Goal: Task Accomplishment & Management: Use online tool/utility

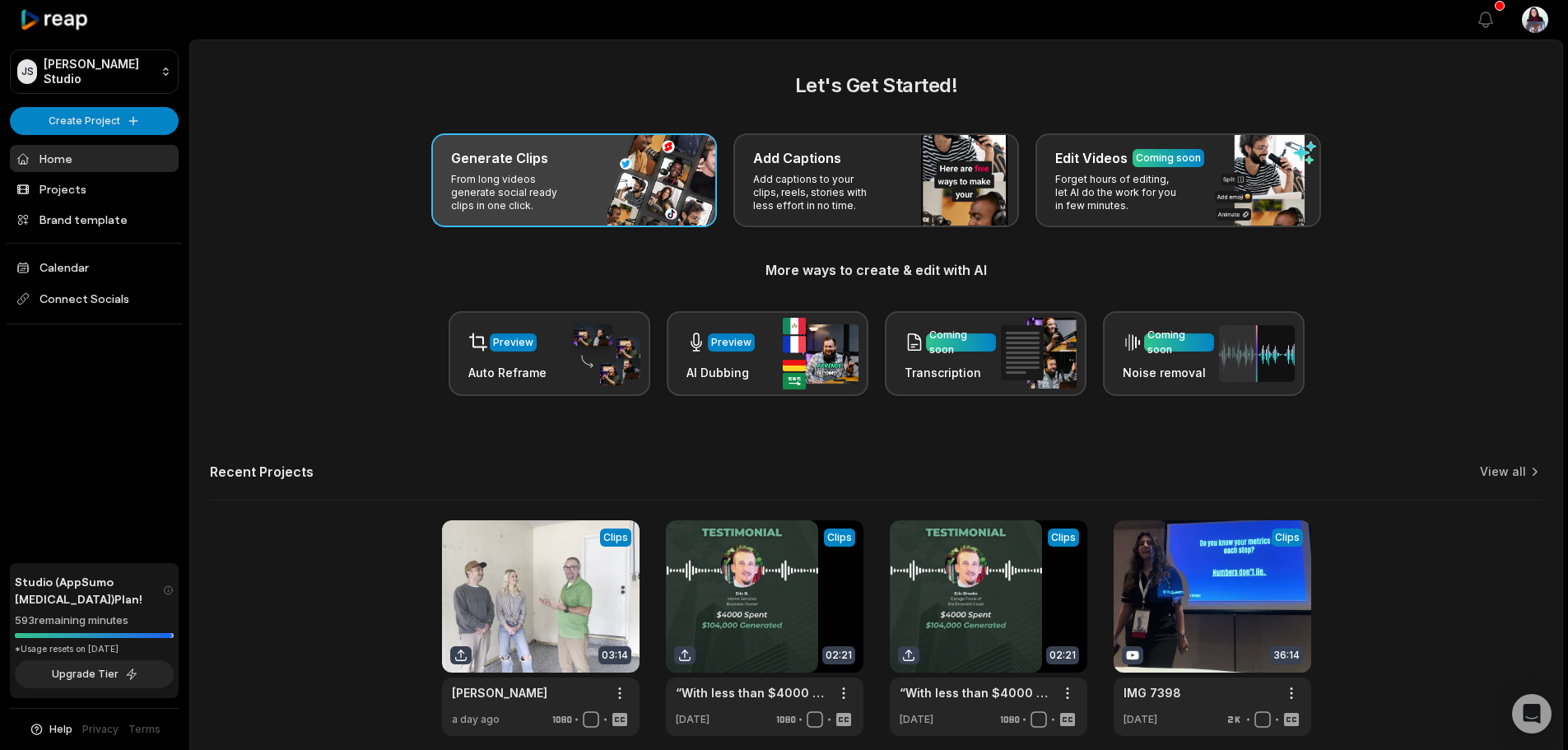
click at [626, 194] on div "Generate Clips From long videos generate social ready clips in one click." at bounding box center [574, 180] width 286 height 94
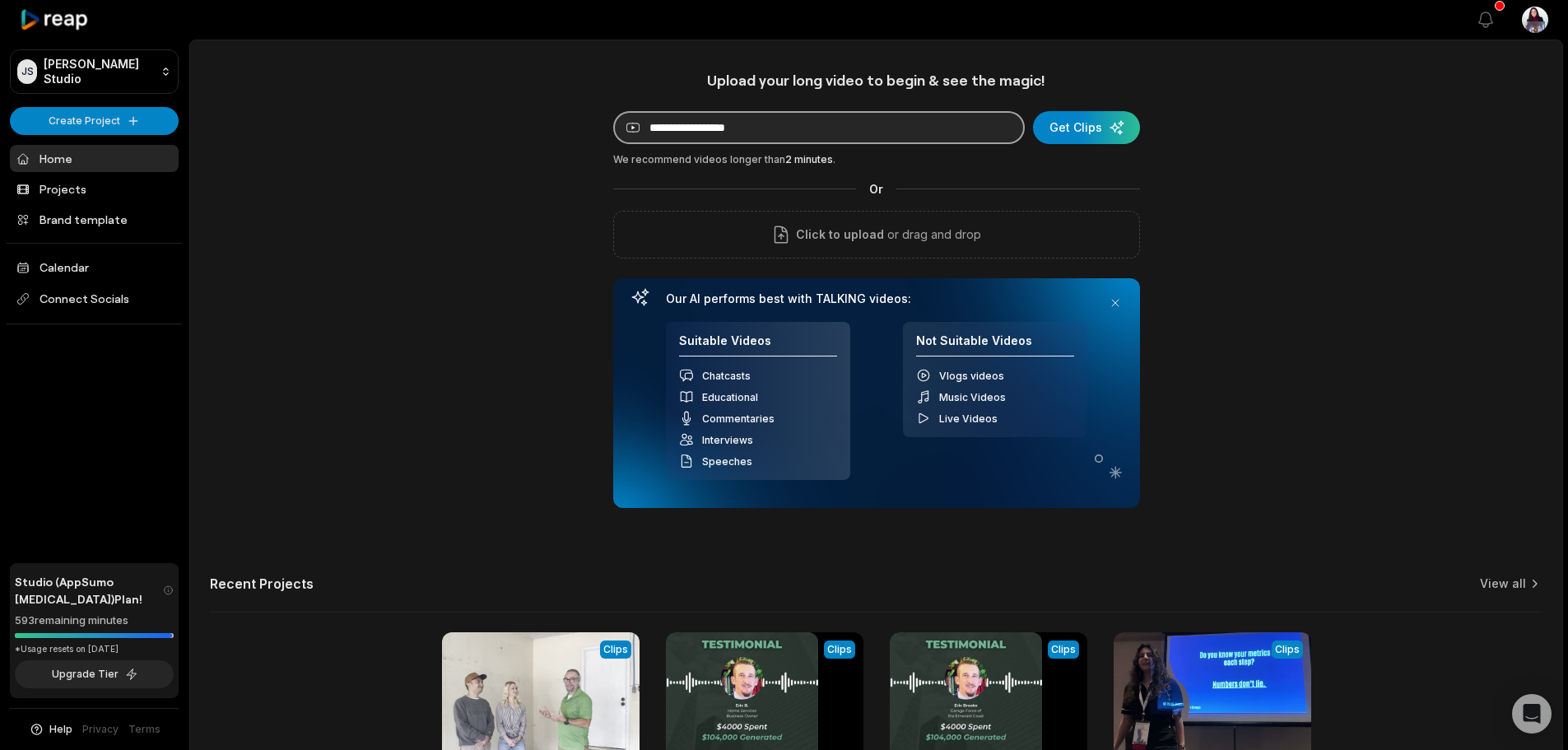
click at [698, 131] on input at bounding box center [819, 127] width 412 height 33
paste input "**********"
type input "**********"
click at [1091, 129] on div "submit" at bounding box center [1087, 127] width 107 height 33
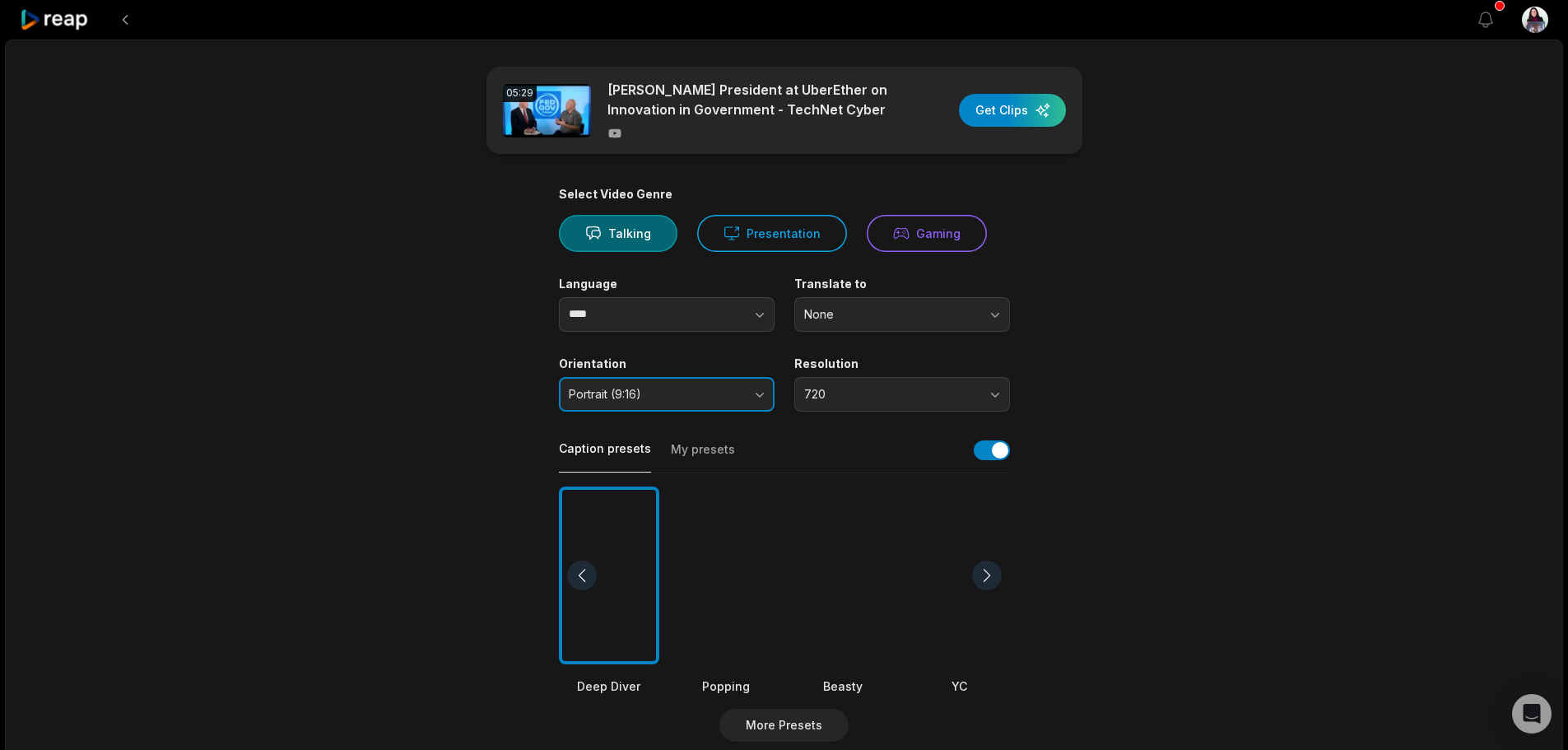
click at [674, 393] on span "Portrait (9:16)" at bounding box center [655, 394] width 172 height 15
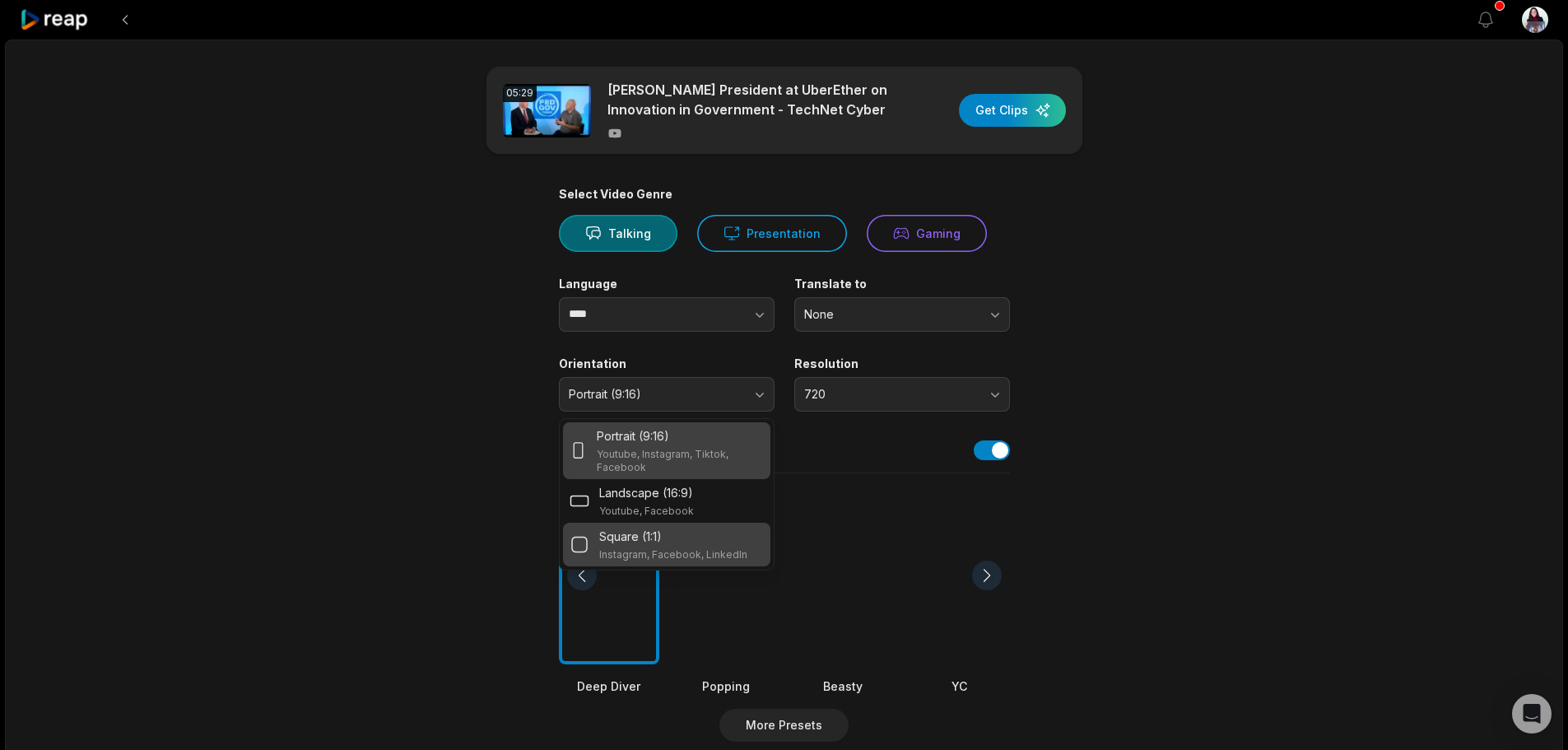
click at [680, 529] on div "Square (1:1)" at bounding box center [673, 537] width 148 height 18
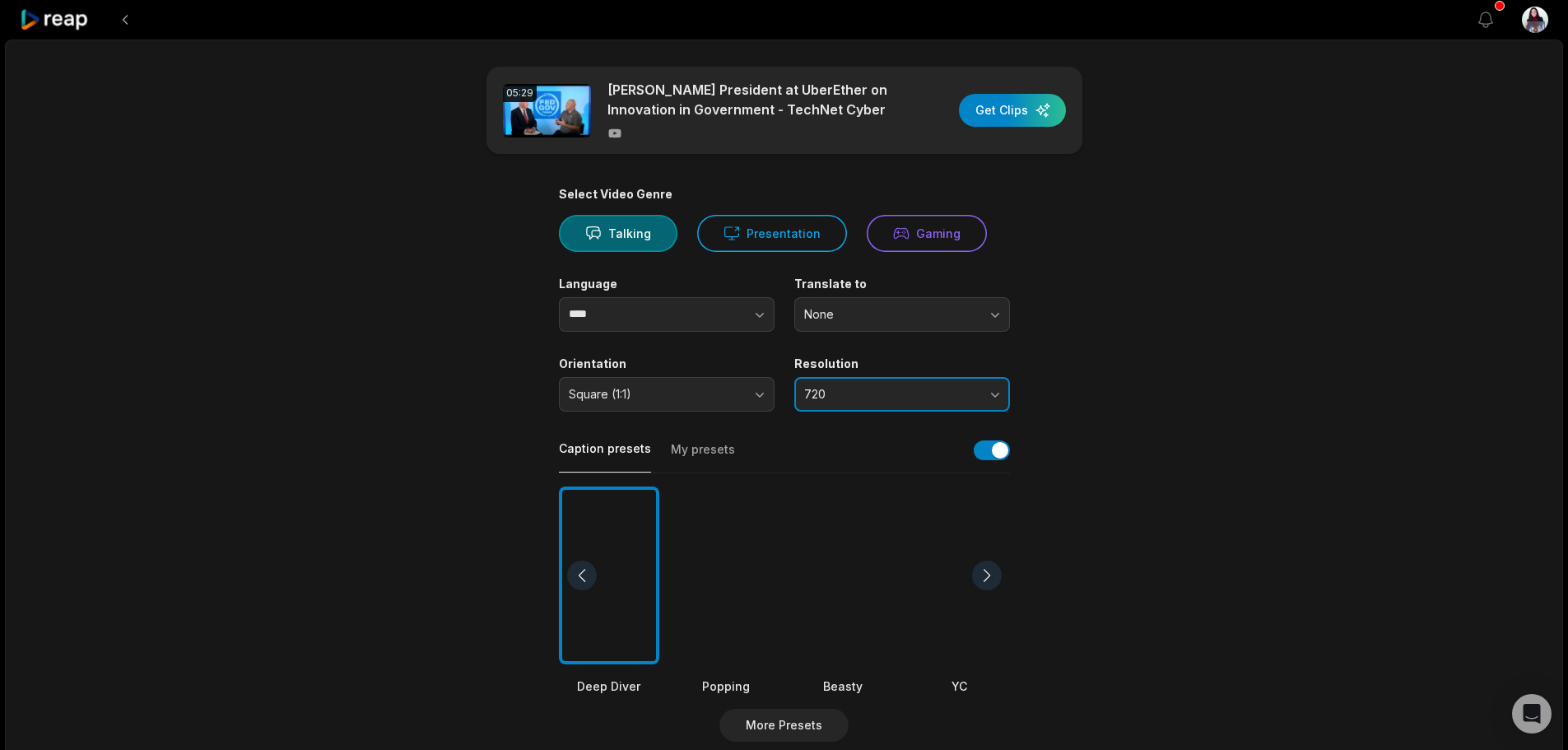
click at [897, 405] on button "720" at bounding box center [902, 393] width 216 height 34
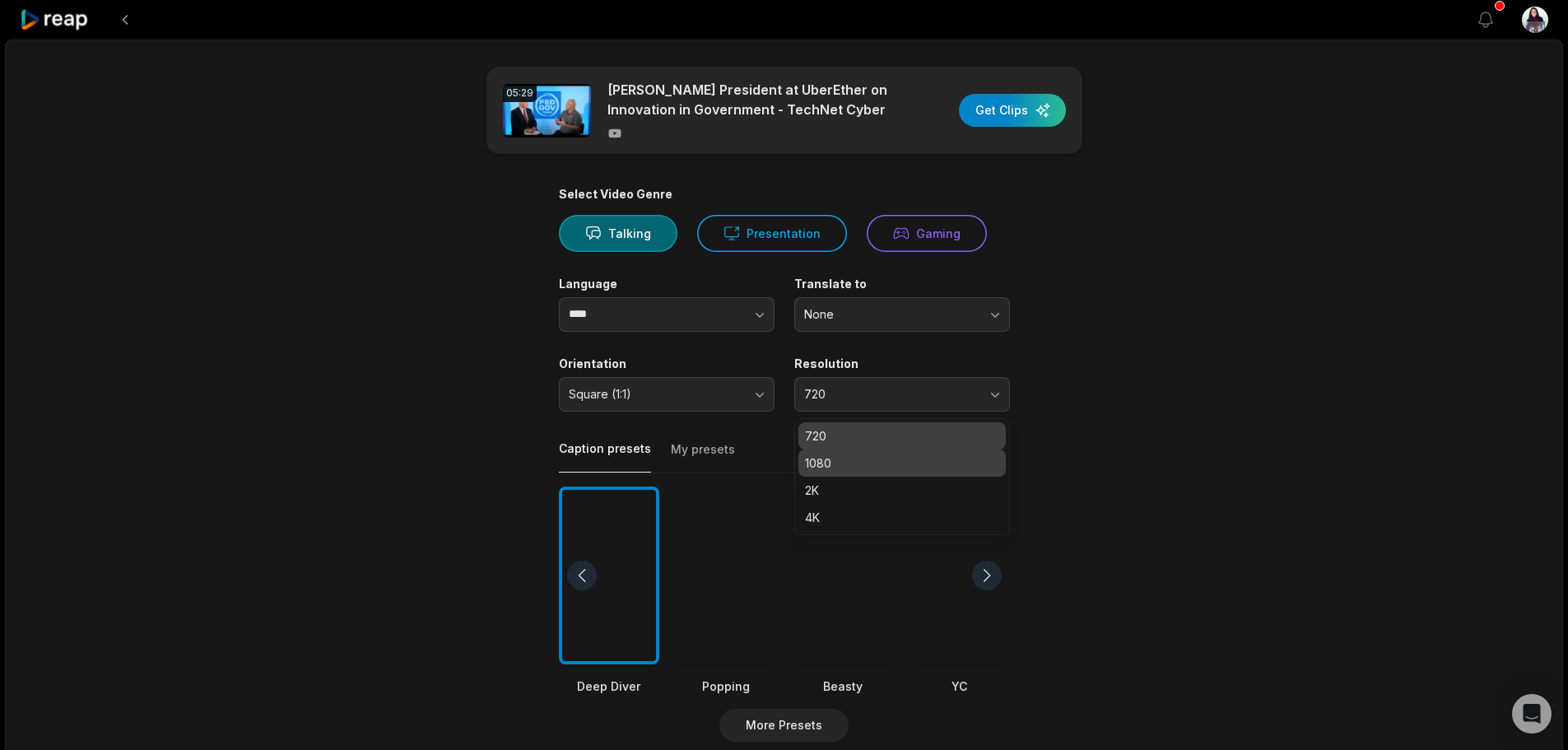
click at [897, 459] on p "1080" at bounding box center [902, 463] width 194 height 18
click at [1154, 478] on main "05:29 Matt Topper President at UberEther on Innovation in Government - TechNet …" at bounding box center [785, 571] width 797 height 1009
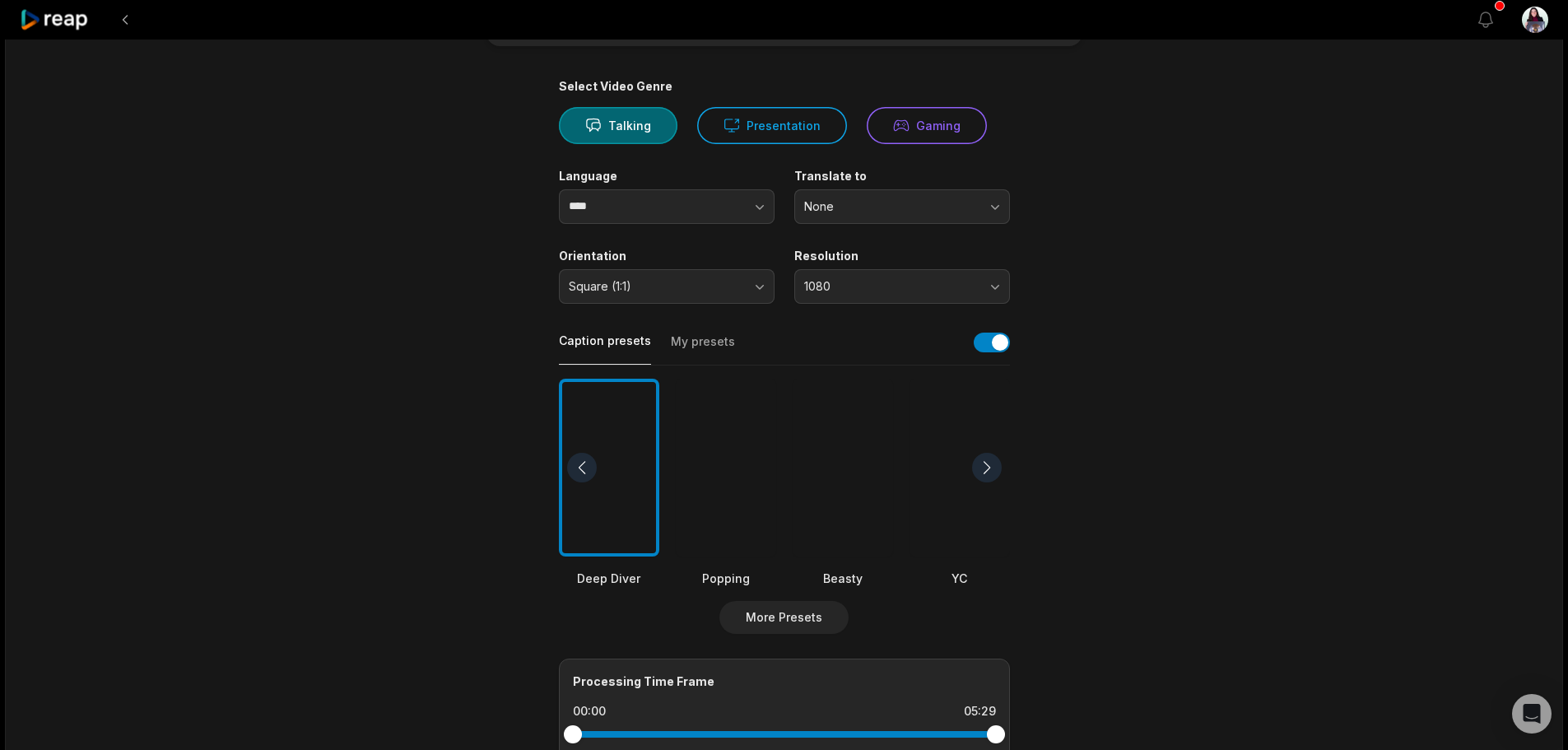
scroll to position [329, 0]
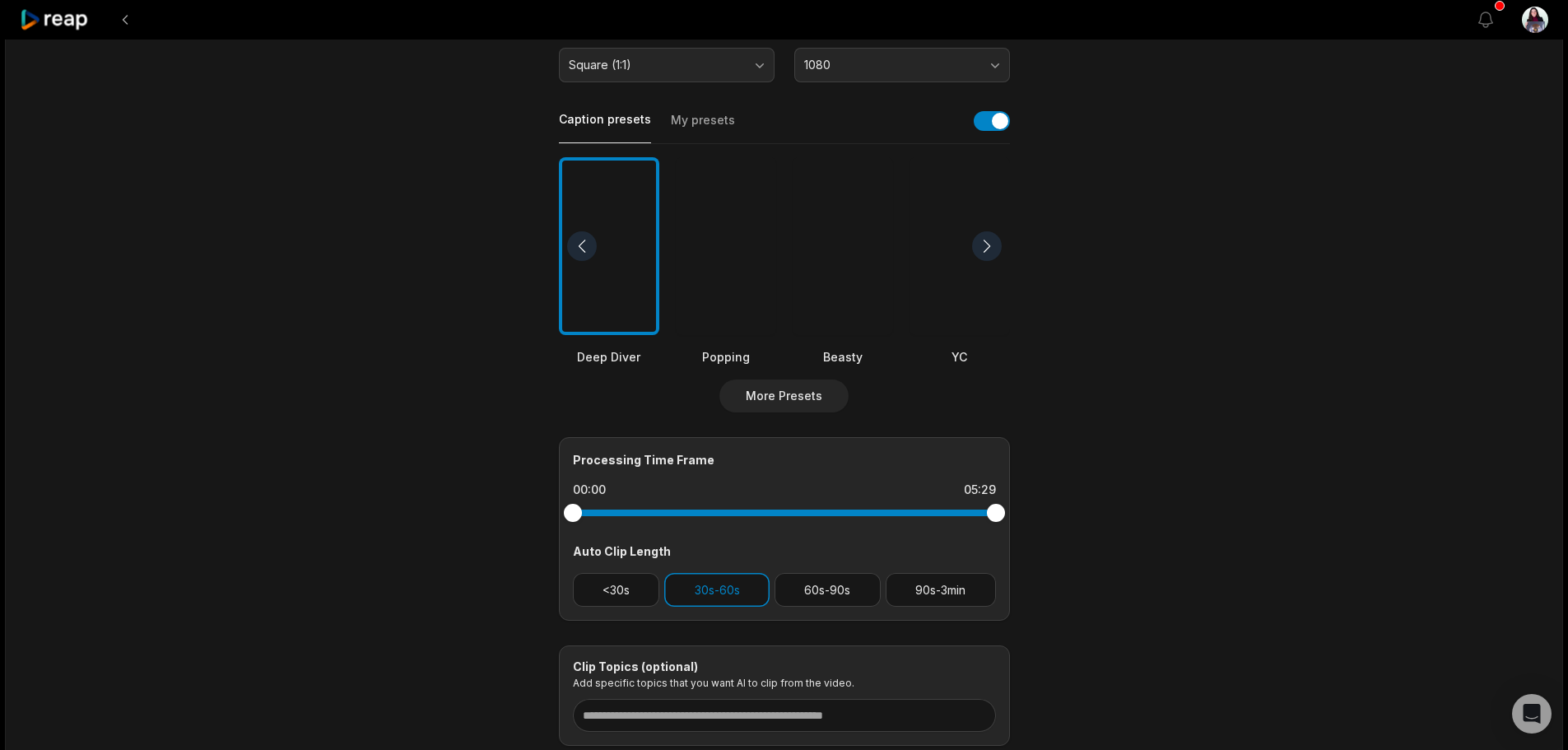
click at [695, 128] on button "My presets" at bounding box center [702, 128] width 64 height 32
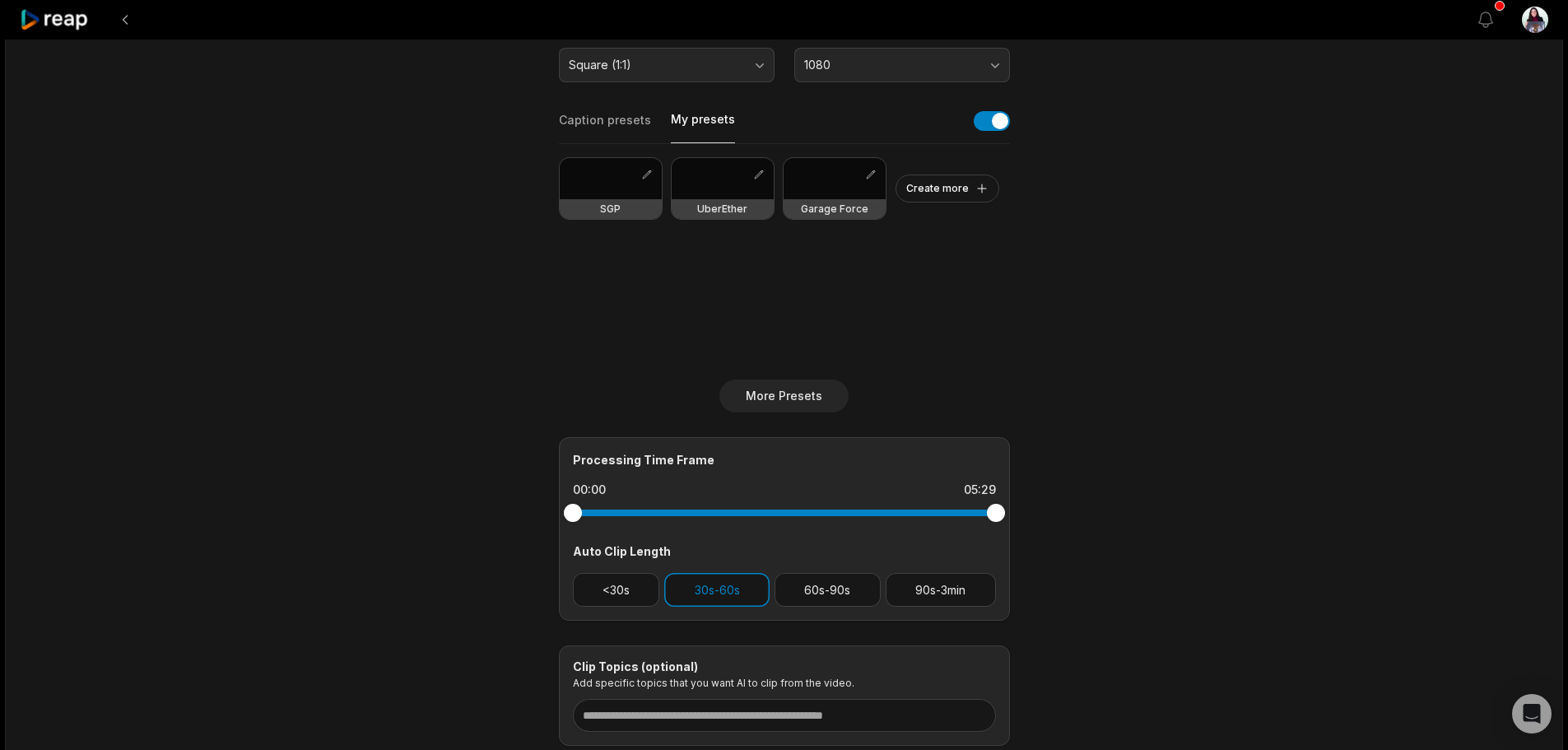
click at [695, 210] on div "UberEther" at bounding box center [722, 209] width 102 height 19
click at [1095, 407] on main "05:29 Matt Topper President at UberEther on Innovation in Government - TechNet …" at bounding box center [785, 242] width 797 height 1009
click at [619, 590] on button "<30s" at bounding box center [616, 590] width 87 height 33
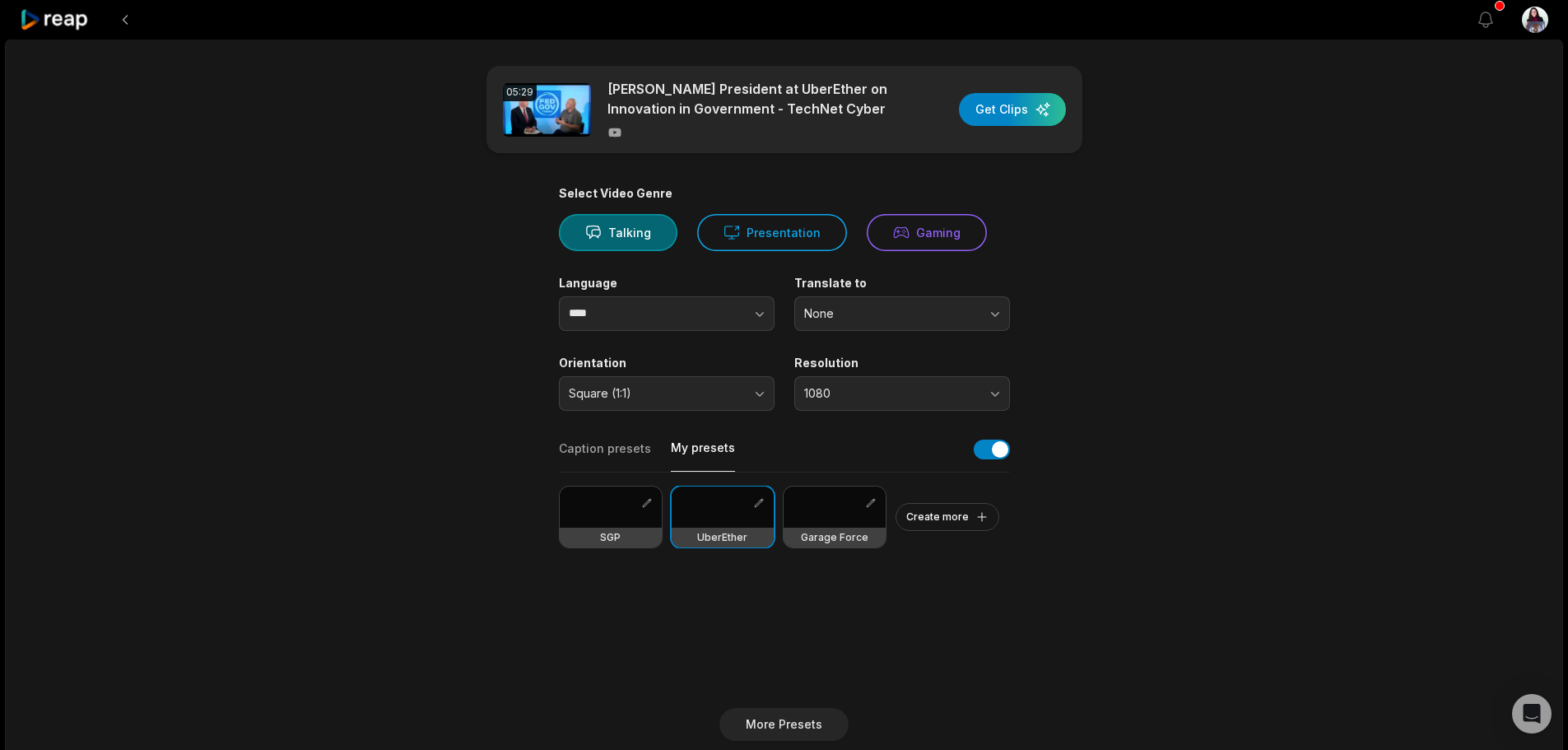
scroll to position [0, 0]
click at [1044, 114] on div "button" at bounding box center [1013, 110] width 107 height 33
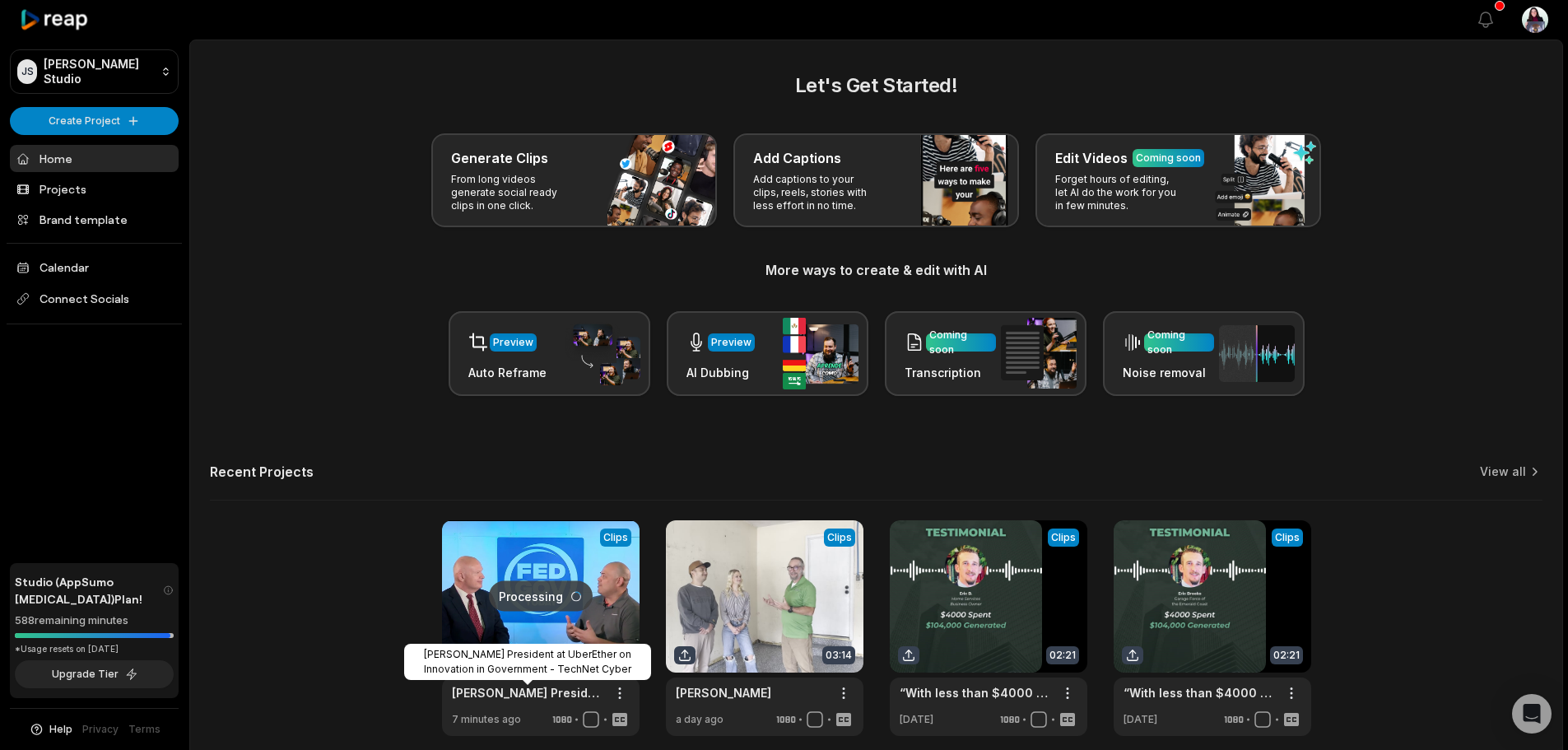
click at [524, 689] on link "[PERSON_NAME] President at UberEther on Innovation in Government - TechNet Cyber" at bounding box center [528, 693] width 151 height 18
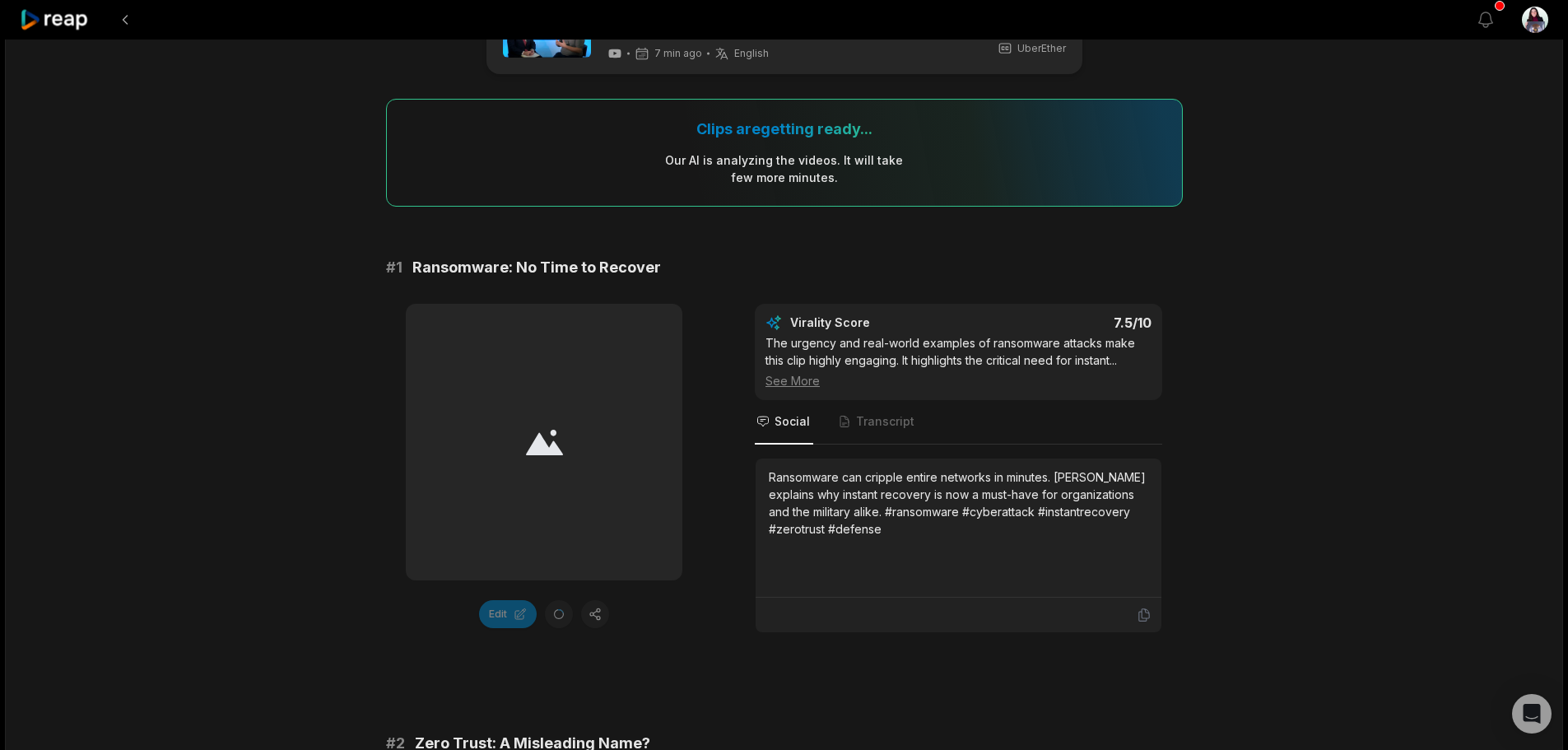
scroll to position [83, 0]
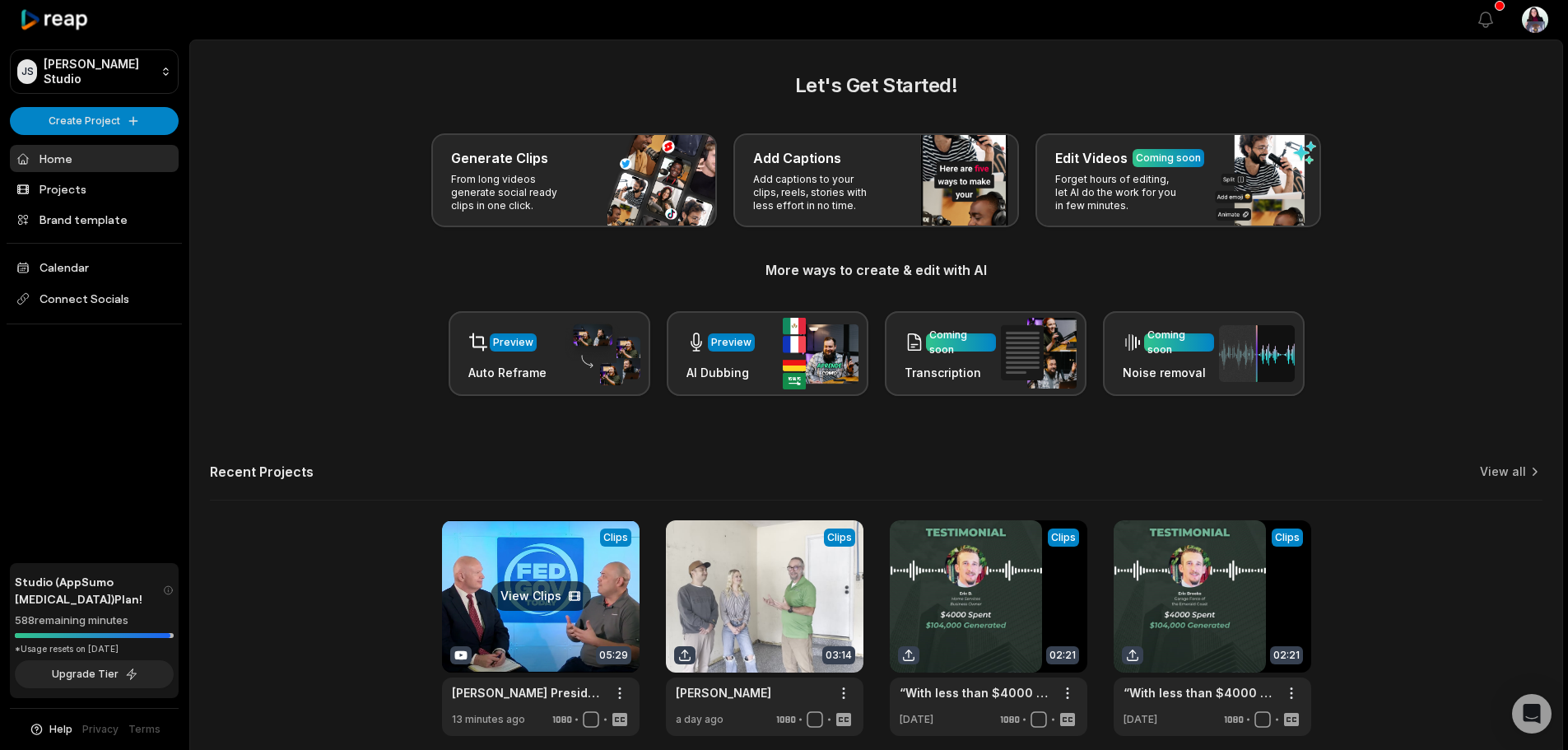
click at [560, 585] on link at bounding box center [540, 628] width 198 height 216
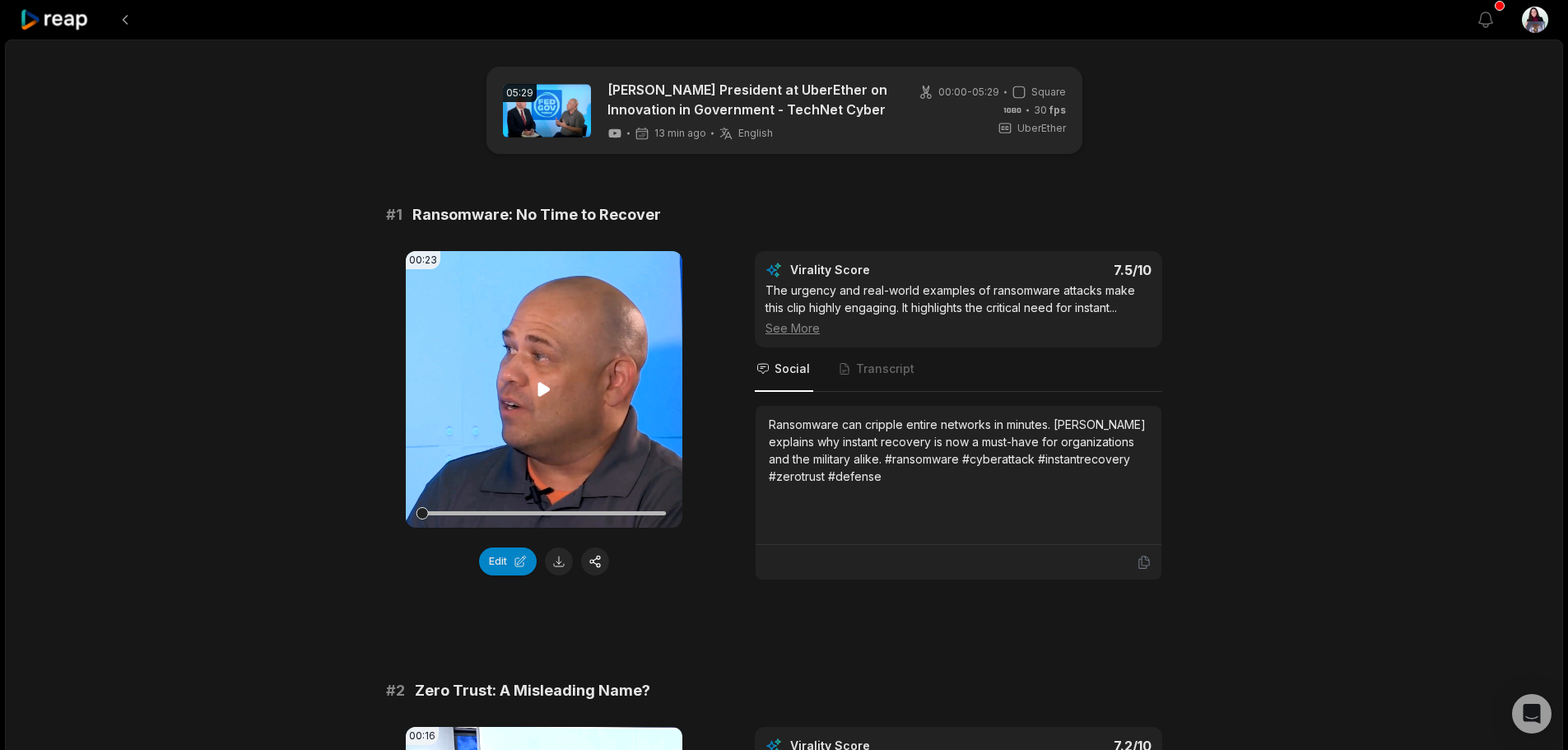
click at [551, 377] on video "Your browser does not support mp4 format." at bounding box center [544, 389] width 276 height 276
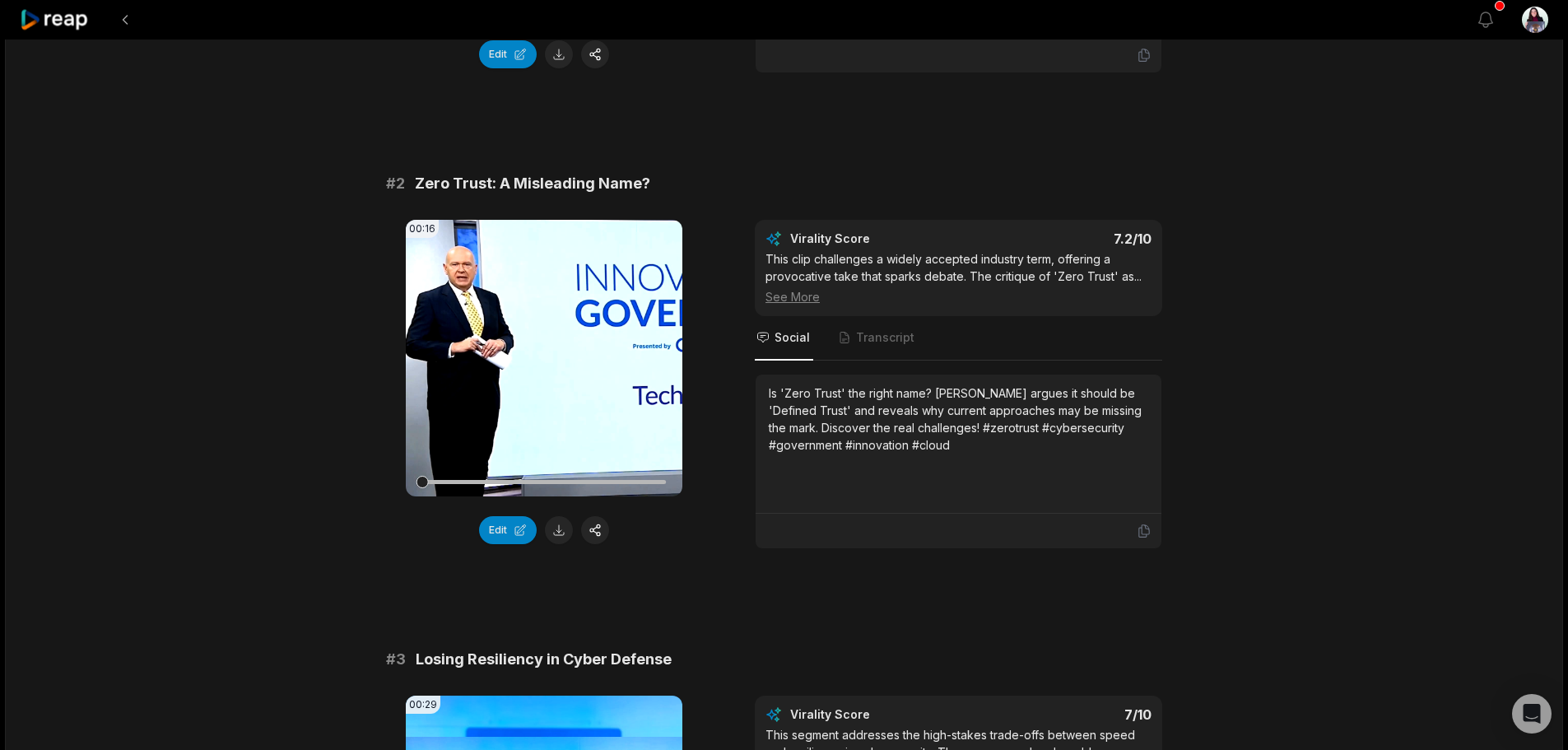
scroll to position [906, 0]
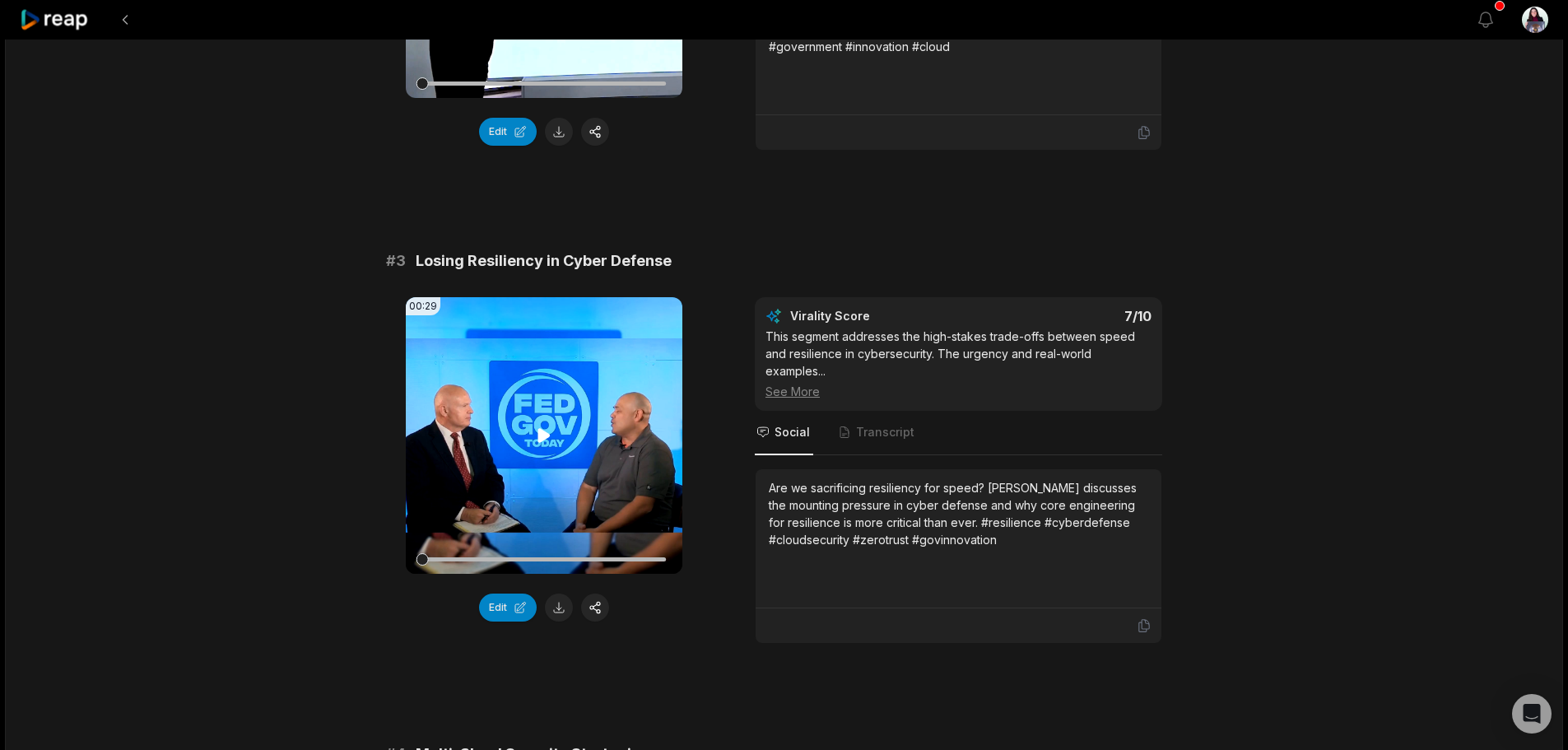
click at [530, 437] on video "Your browser does not support mp4 format." at bounding box center [544, 436] width 276 height 276
click at [556, 607] on button at bounding box center [559, 607] width 28 height 28
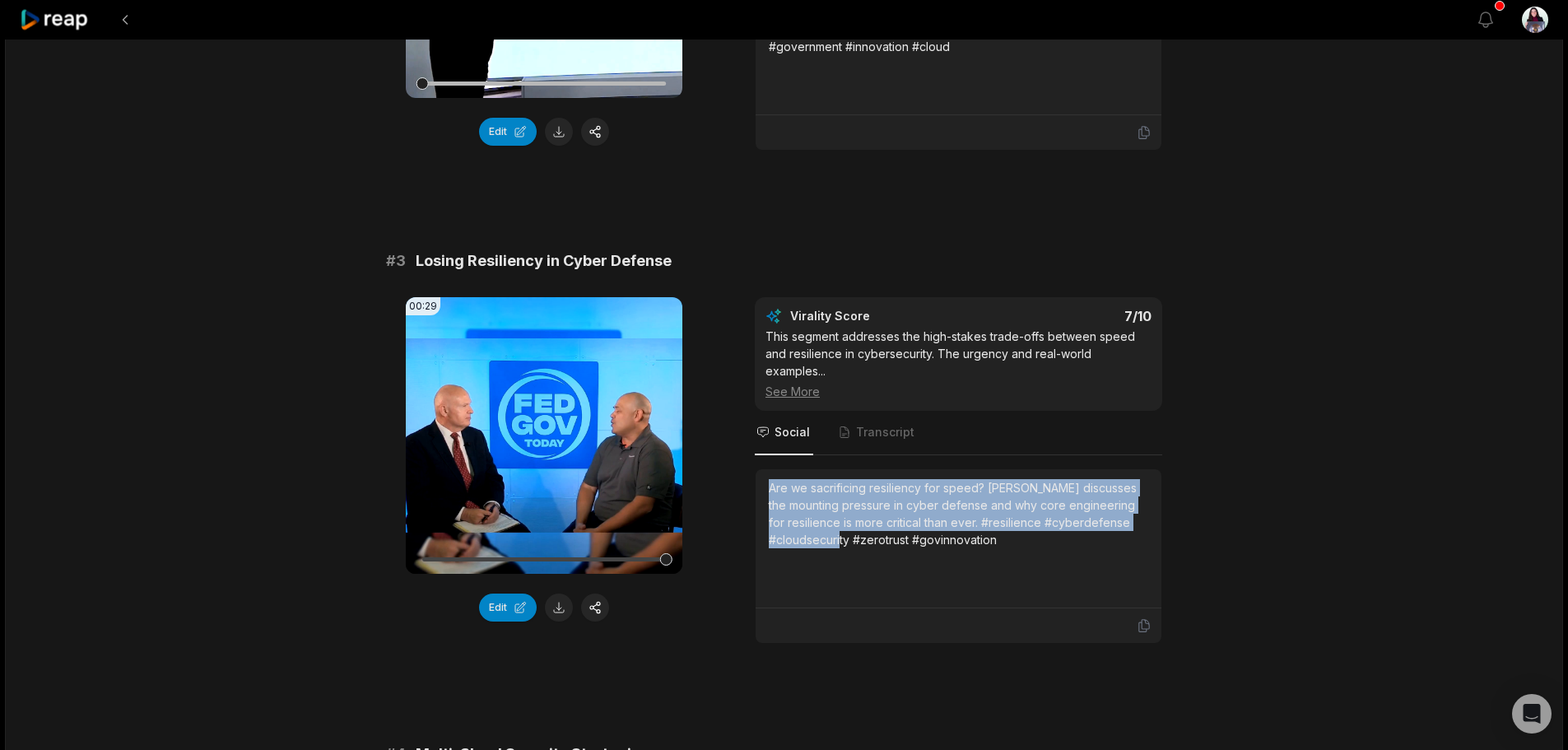
drag, startPoint x: 758, startPoint y: 482, endPoint x: 850, endPoint y: 540, distance: 108.8
click at [850, 540] on div "Are we sacrificing resiliency for speed? [PERSON_NAME] discusses the mounting p…" at bounding box center [958, 539] width 406 height 139
copy div "Are we sacrificing resiliency for speed? [PERSON_NAME] discusses the mounting p…"
